Goal: Check status: Check status

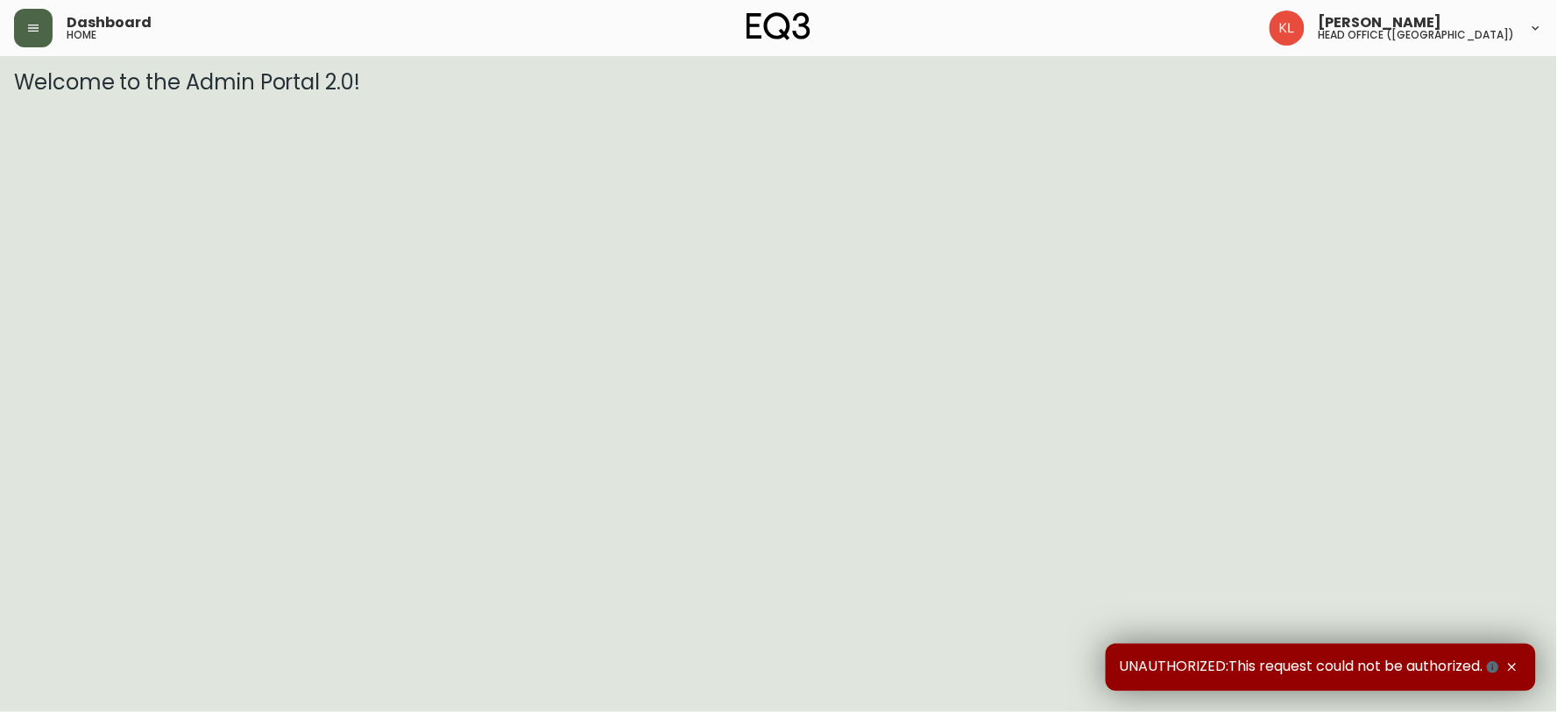
click at [36, 13] on button "button" at bounding box center [33, 28] width 39 height 39
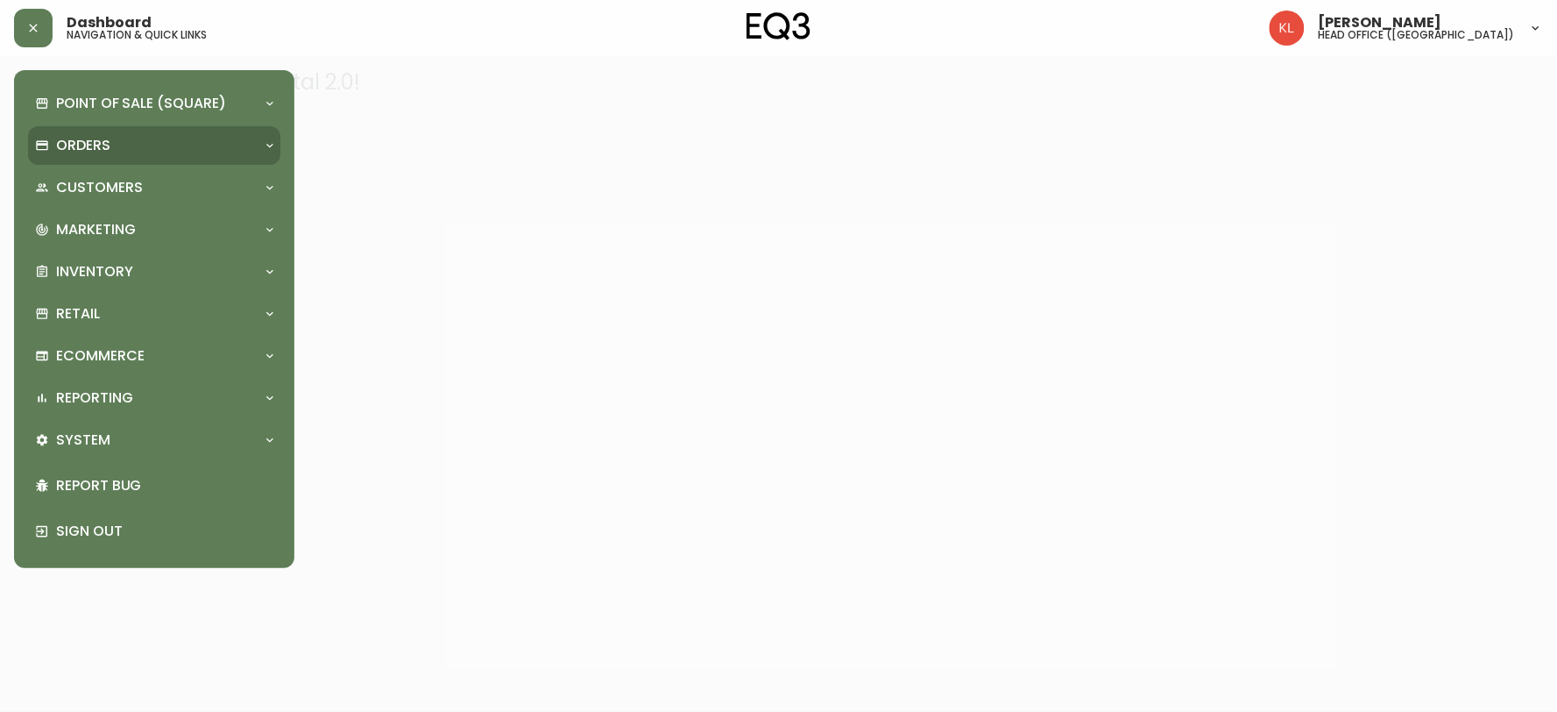
click at [77, 140] on p "Orders" at bounding box center [83, 145] width 54 height 19
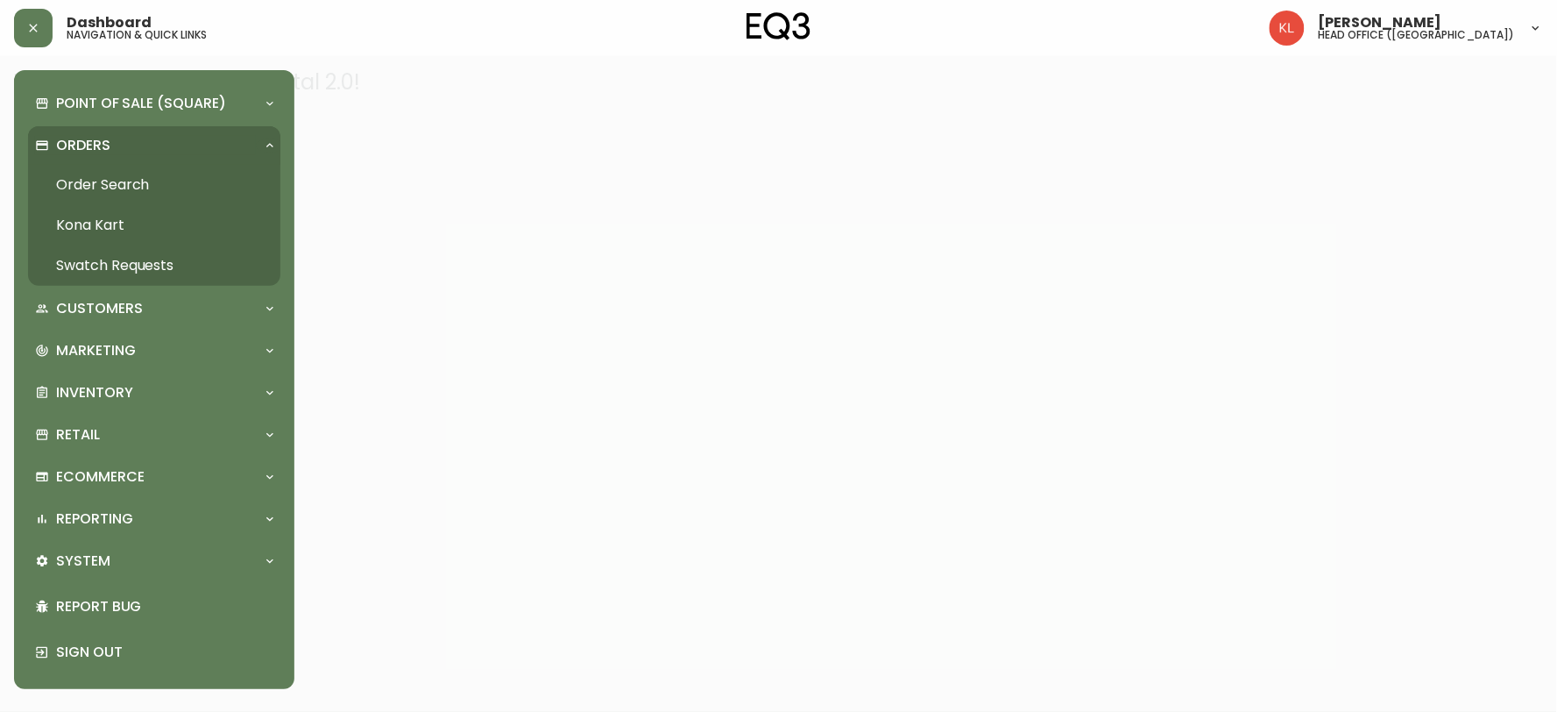
click at [94, 180] on link "Order Search" at bounding box center [154, 185] width 252 height 40
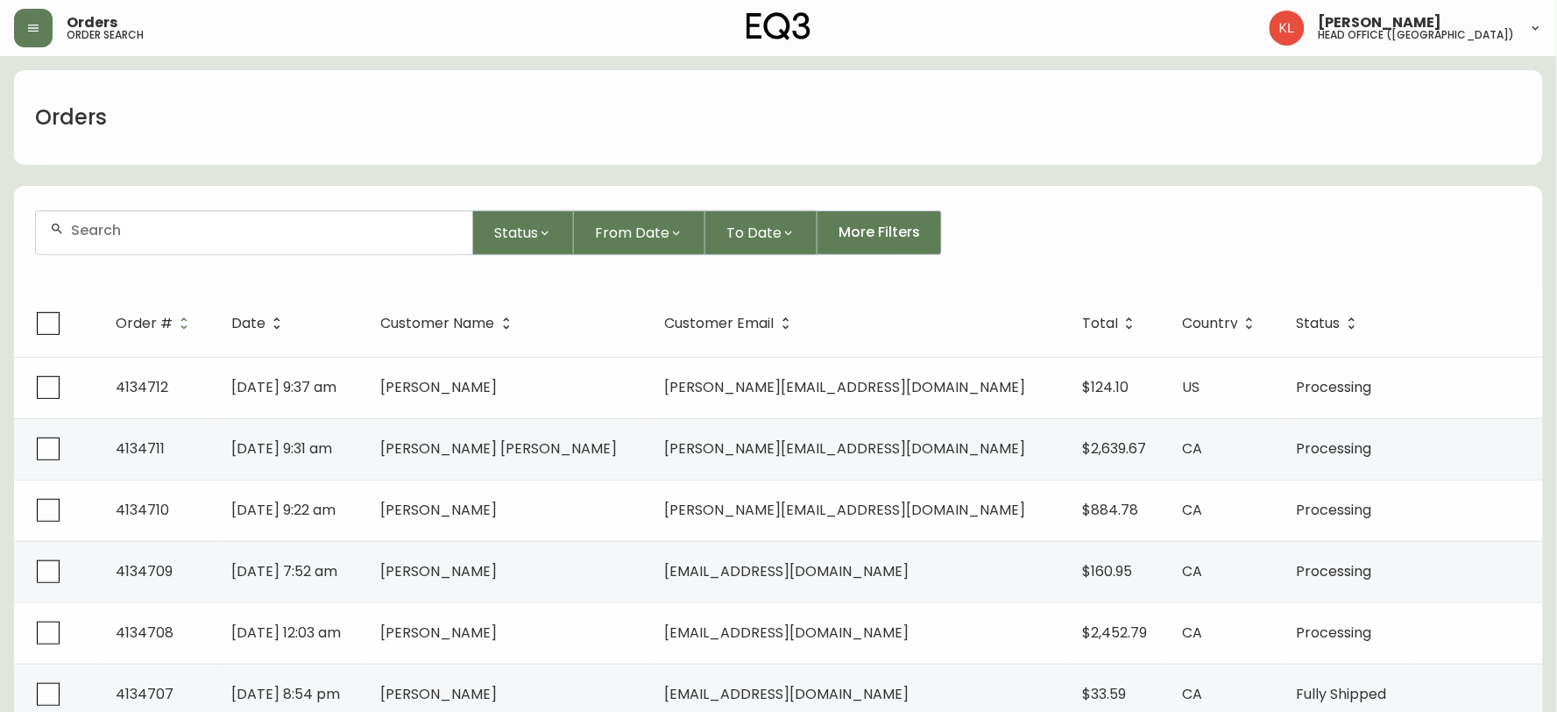
drag, startPoint x: 110, startPoint y: 259, endPoint x: 103, endPoint y: 252, distance: 11.2
click at [106, 255] on form "Status From Date To Date More Filters" at bounding box center [778, 239] width 1529 height 101
click at [100, 226] on input "text" at bounding box center [264, 230] width 387 height 17
paste input "4133293"
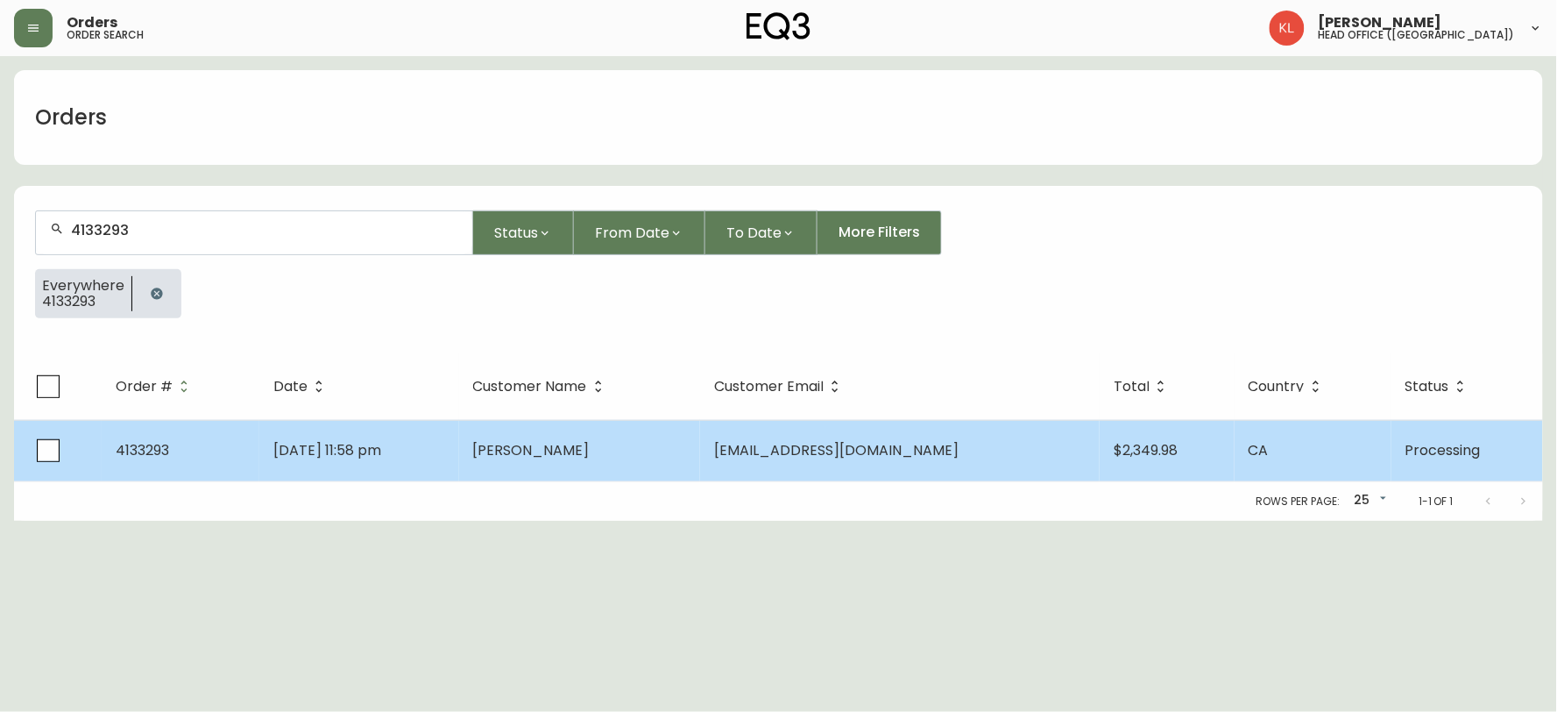
type input "4133293"
click at [574, 474] on td "[PERSON_NAME]" at bounding box center [580, 450] width 242 height 61
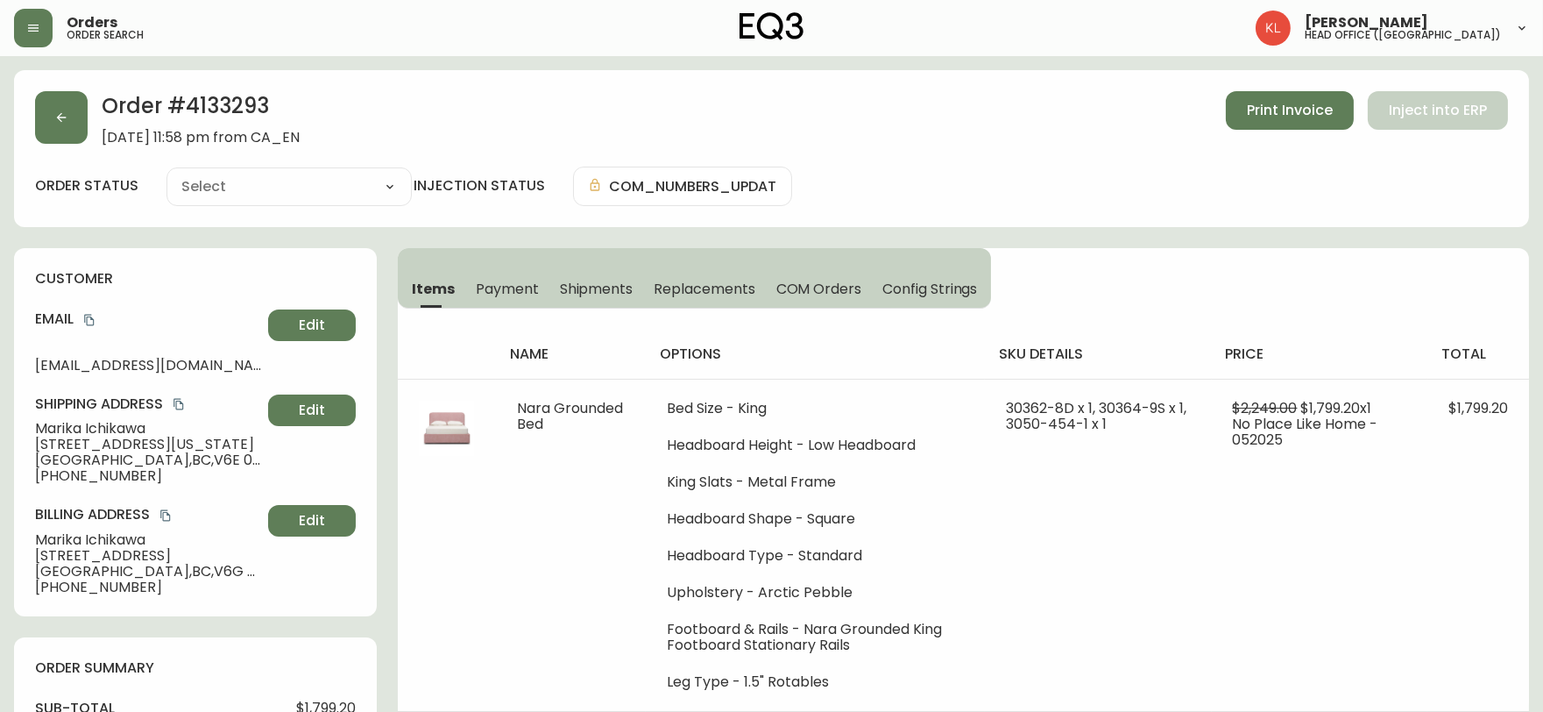
type input "Processing"
select select "PROCESSING"
drag, startPoint x: 277, startPoint y: 105, endPoint x: 186, endPoint y: 100, distance: 91.3
click at [186, 100] on h2 "Order # 4133293" at bounding box center [201, 110] width 198 height 39
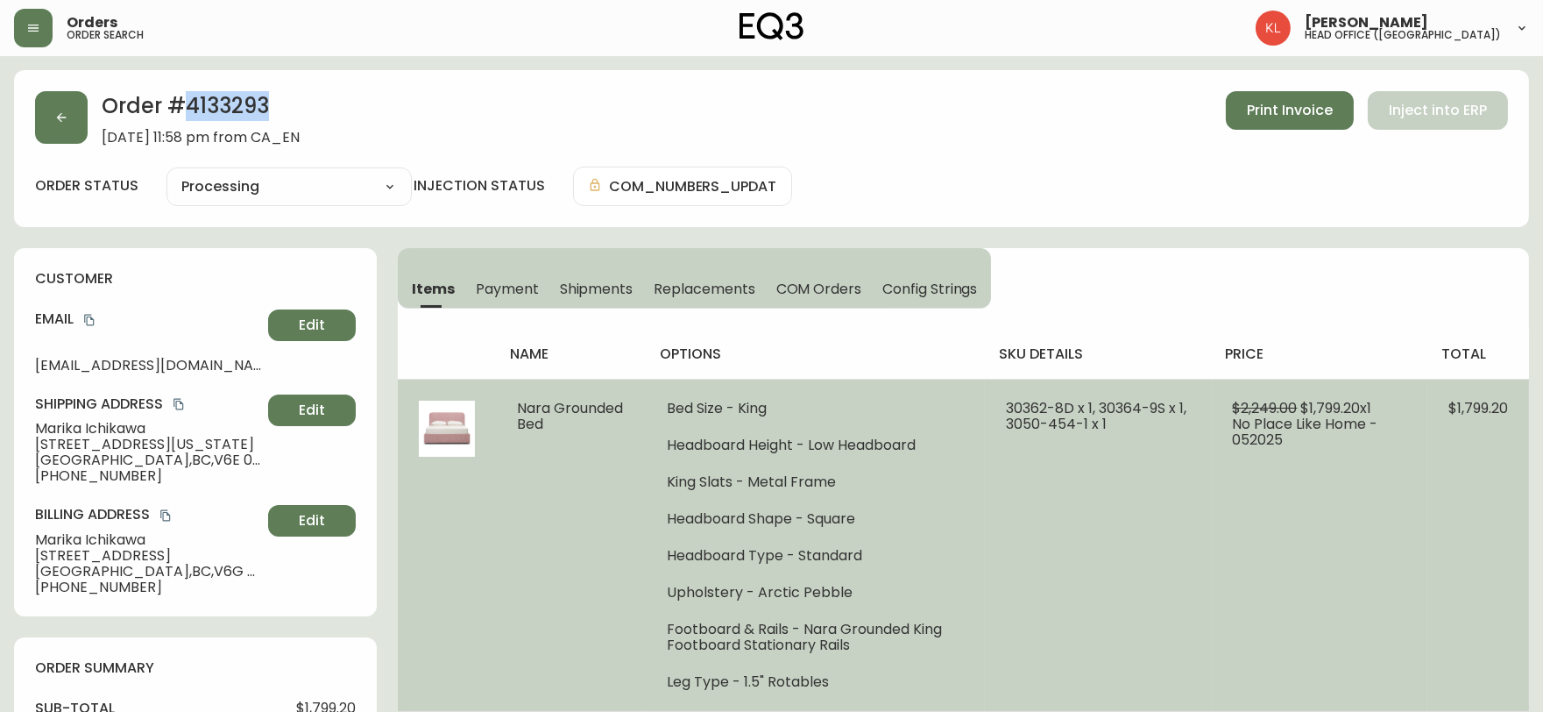
copy h2 "4133293"
